Goal: Task Accomplishment & Management: Manage account settings

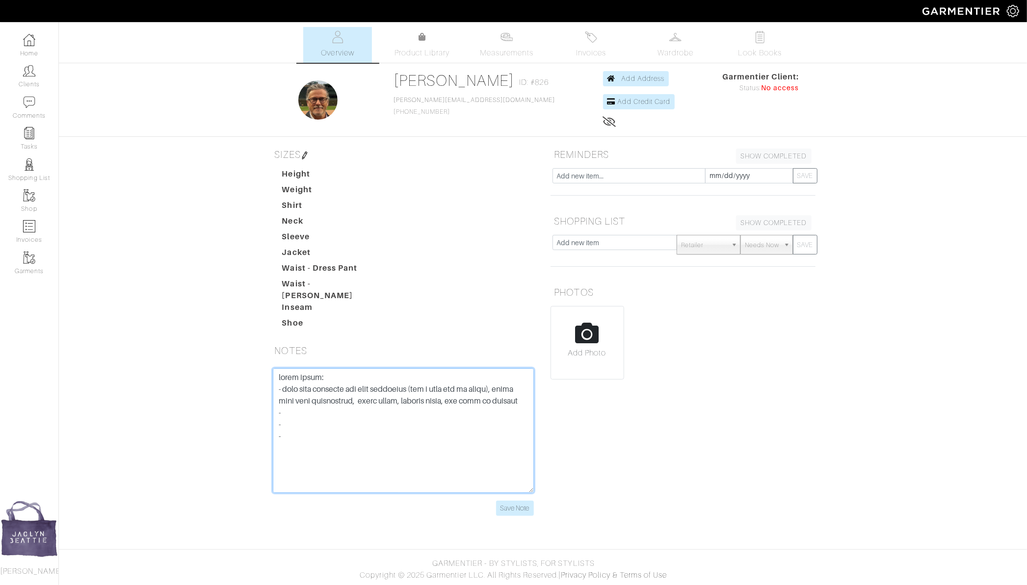
click at [341, 407] on textarea at bounding box center [403, 431] width 261 height 125
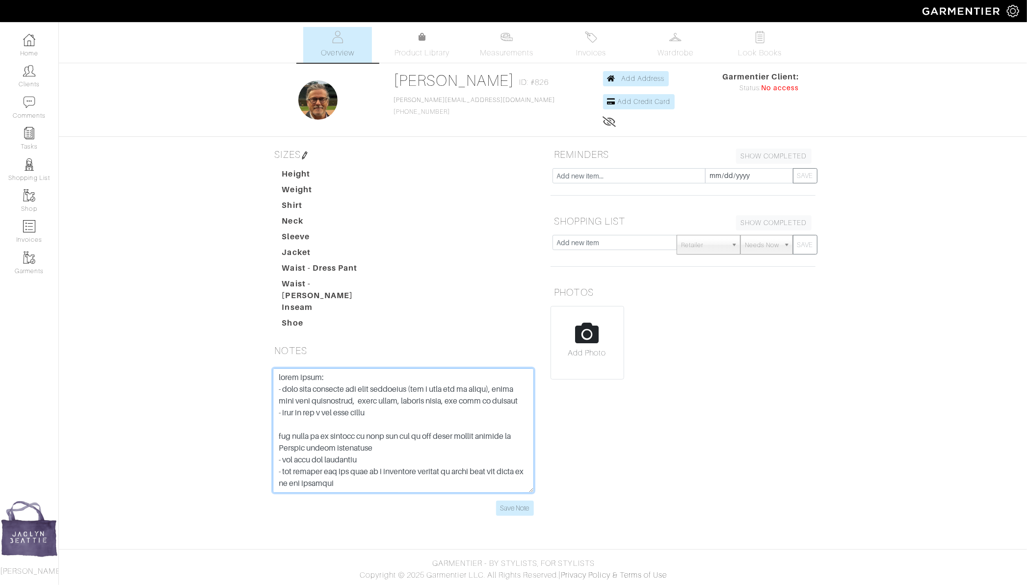
click at [334, 462] on textarea at bounding box center [403, 431] width 261 height 125
click at [349, 476] on textarea at bounding box center [403, 431] width 261 height 125
type textarea "sport coats: - grey with burgundy and navy pinstripe (was a suit but it works),…"
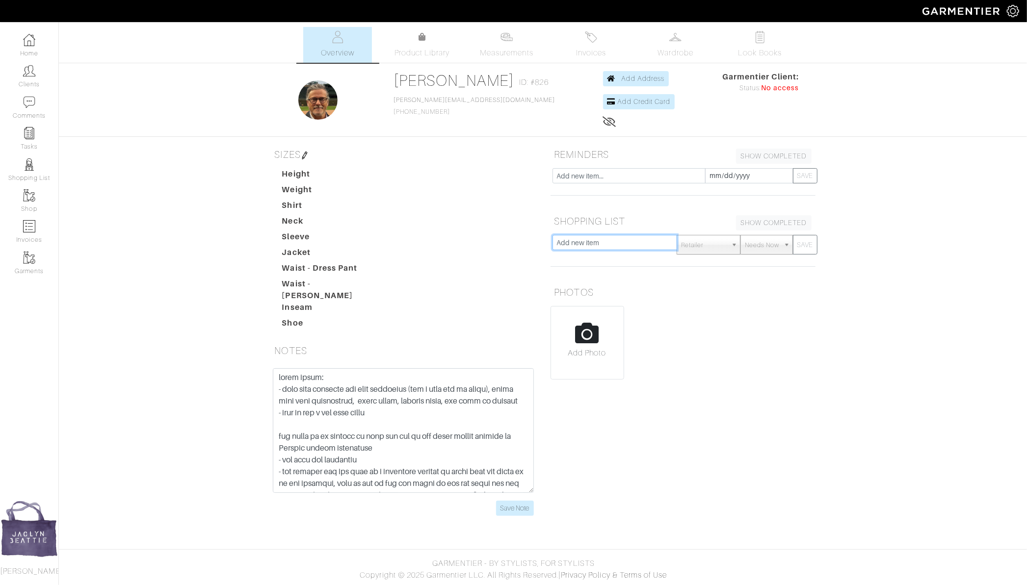
click at [586, 242] on input "text" at bounding box center [615, 242] width 125 height 15
type input "did not send thank you card because he will be couch surfing for a few weeks."
click at [793, 235] on button "SAVE" at bounding box center [805, 245] width 25 height 20
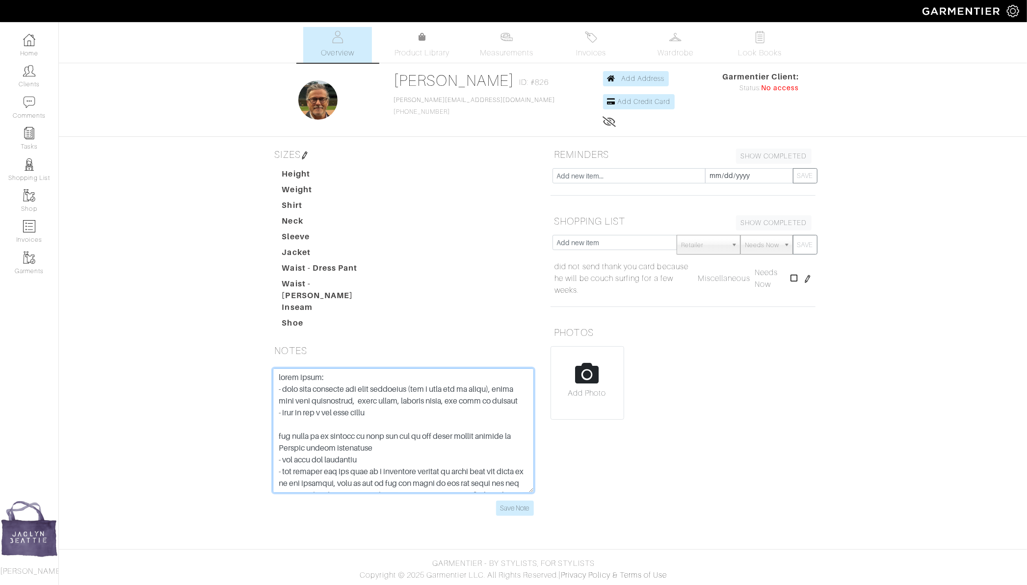
click at [290, 417] on textarea at bounding box center [403, 431] width 261 height 125
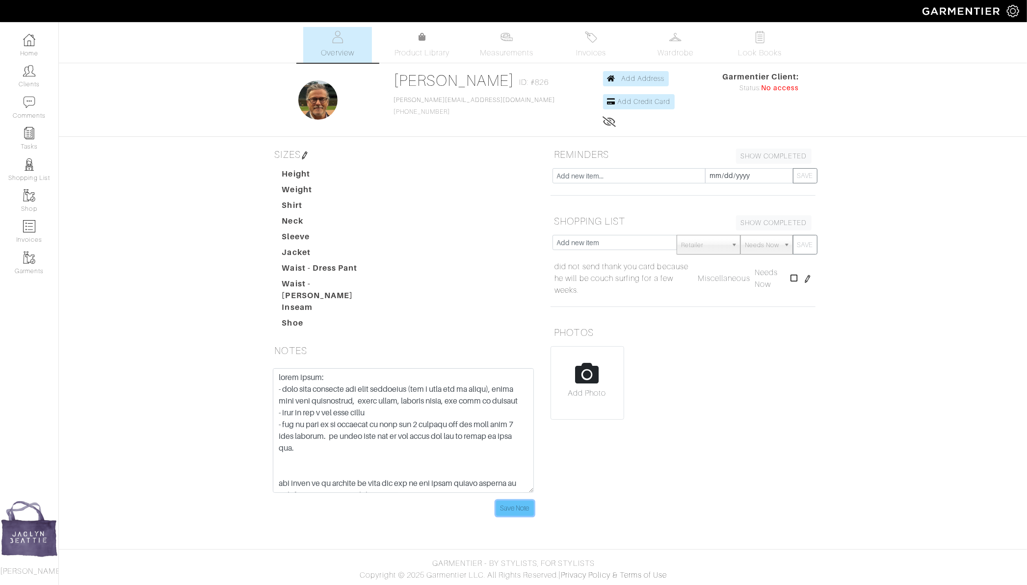
click at [518, 501] on input "Save Note" at bounding box center [515, 508] width 38 height 15
click at [522, 501] on input "Save Note" at bounding box center [515, 508] width 38 height 15
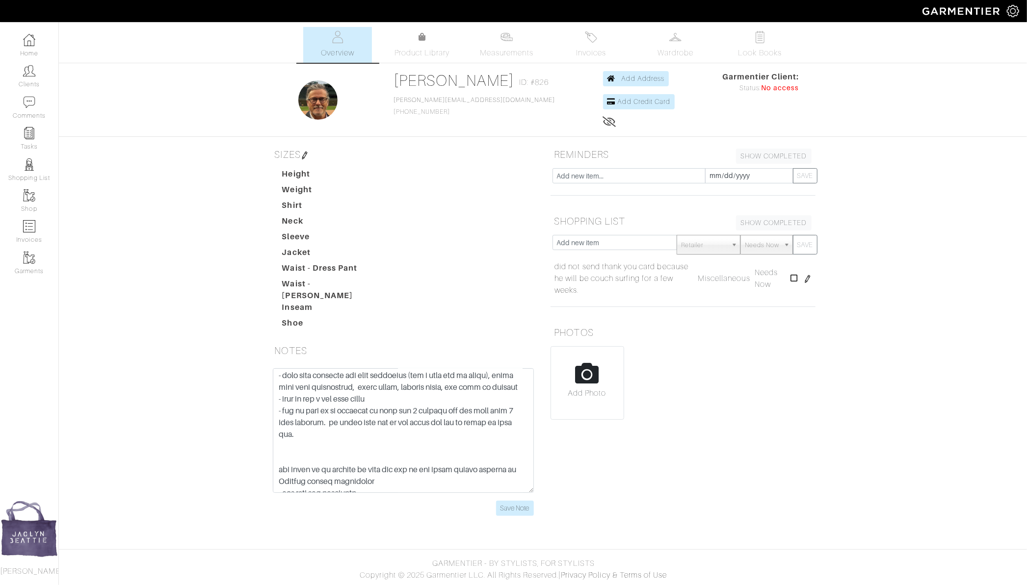
scroll to position [18, 0]
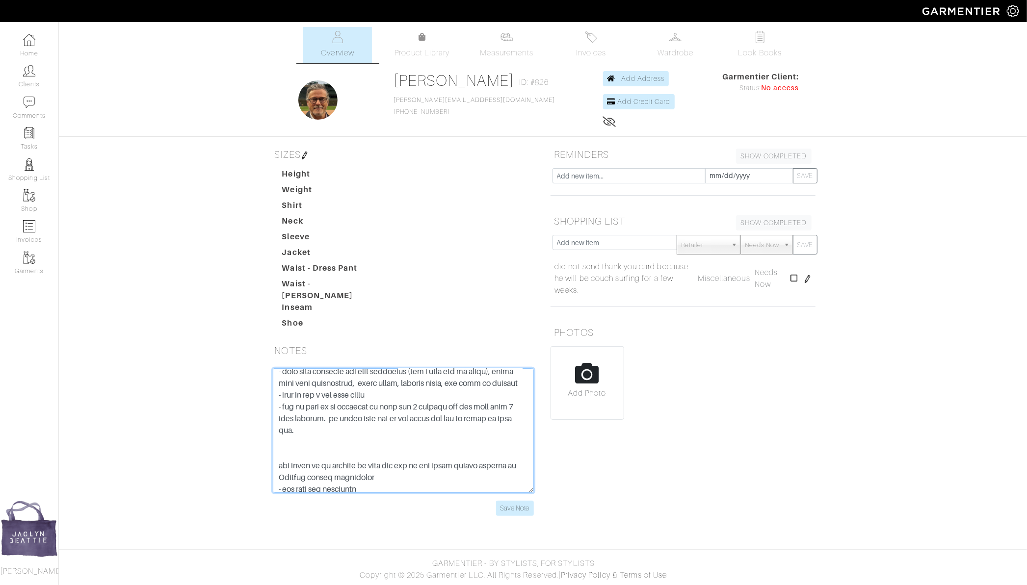
click at [313, 427] on textarea at bounding box center [403, 431] width 261 height 125
type textarea "sport coats: - grey with burgundy and navy pinstripe (was a suit but it works),…"
click at [511, 501] on input "Save Note" at bounding box center [515, 508] width 38 height 15
